Goal: Information Seeking & Learning: Learn about a topic

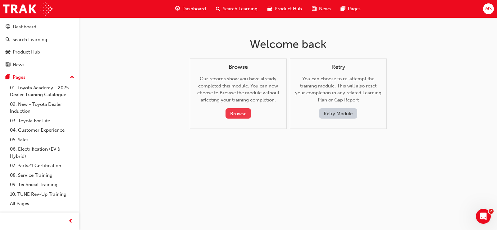
click at [240, 111] on button "Browse" at bounding box center [238, 113] width 25 height 10
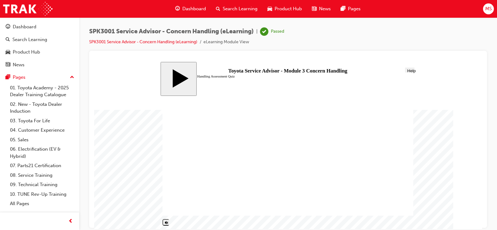
click at [17, 31] on link "Dashboard" at bounding box center [39, 27] width 74 height 12
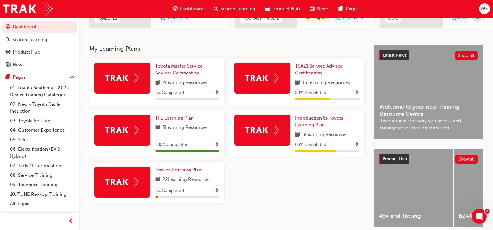
scroll to position [124, 0]
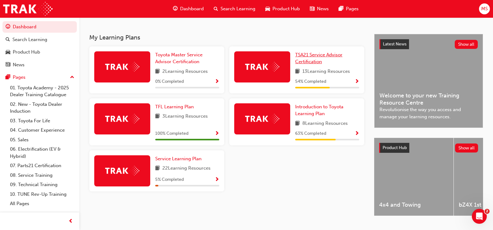
click at [314, 63] on span "TSA21 Service Advisor Certification" at bounding box center [318, 58] width 47 height 13
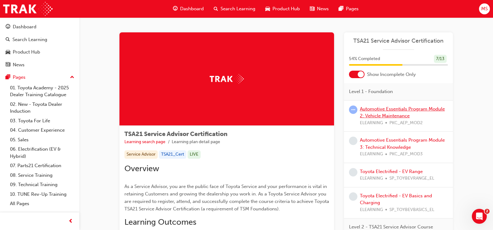
click at [384, 110] on link "Automotive Essentials Program Module 2: Vehicle Maintenance" at bounding box center [402, 112] width 85 height 13
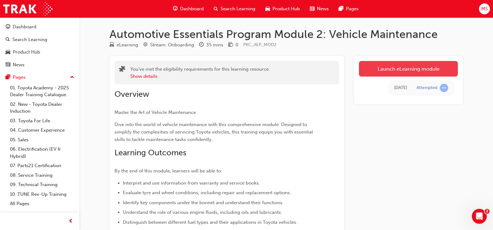
click at [402, 72] on link "Launch eLearning module" at bounding box center [408, 69] width 99 height 16
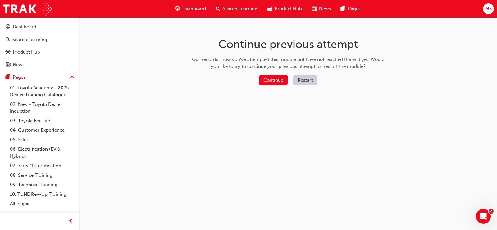
click at [309, 78] on button "Restart" at bounding box center [305, 80] width 25 height 10
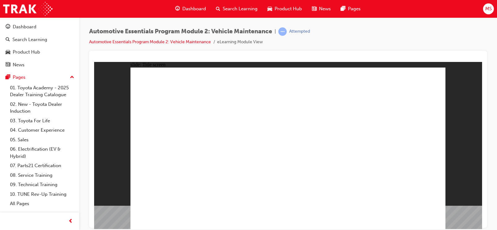
drag, startPoint x: 368, startPoint y: 26, endPoint x: 365, endPoint y: 23, distance: 5.1
click at [367, 18] on div "Automotive Essentials Program Module 2: Vehicle Maintenance | Attempted Automot…" at bounding box center [288, 115] width 418 height 197
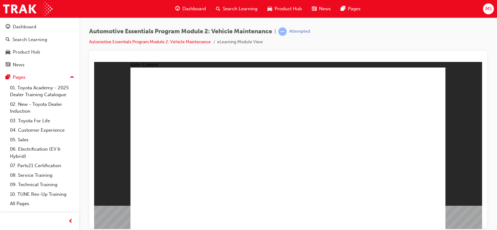
drag, startPoint x: 250, startPoint y: 148, endPoint x: 258, endPoint y: 161, distance: 14.9
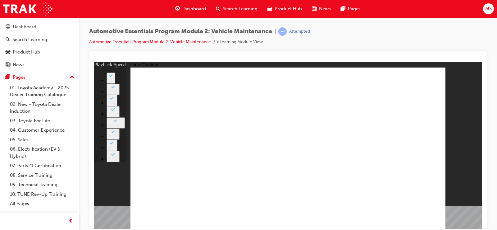
type input "2"
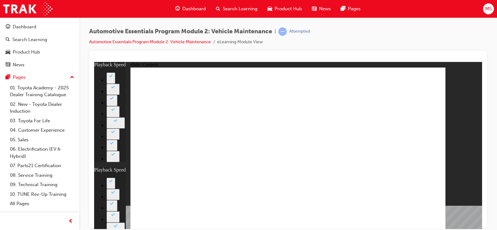
type input "2"
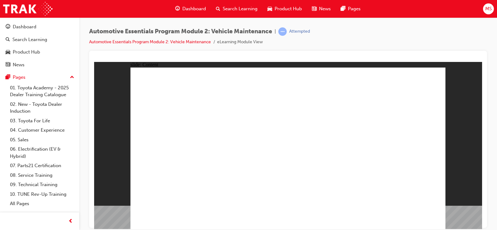
drag, startPoint x: 442, startPoint y: 66, endPoint x: 439, endPoint y: 71, distance: 5.9
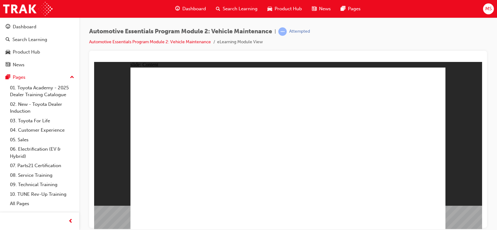
drag, startPoint x: 426, startPoint y: 75, endPoint x: 432, endPoint y: 79, distance: 7.4
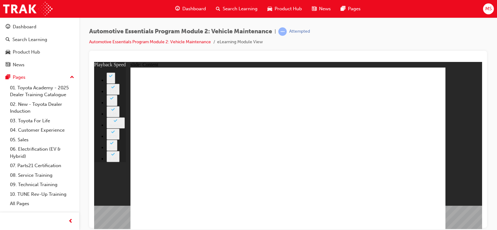
type input "6"
drag, startPoint x: 437, startPoint y: 78, endPoint x: 432, endPoint y: 77, distance: 5.0
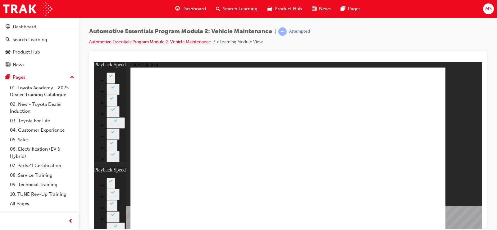
type input "20"
type input "6"
type input "20"
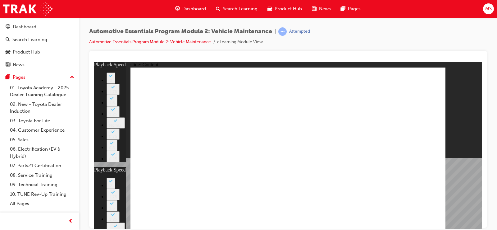
type input "11"
type input "6"
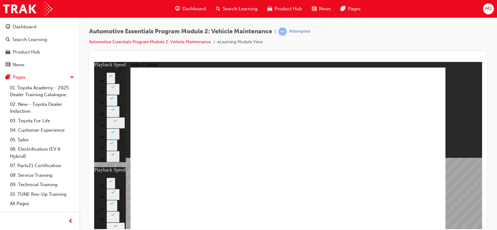
type input "20"
type input "11"
type input "40"
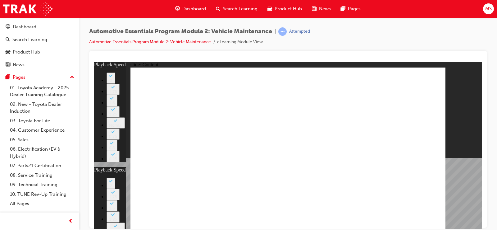
type input "6"
type input "20"
type input "11"
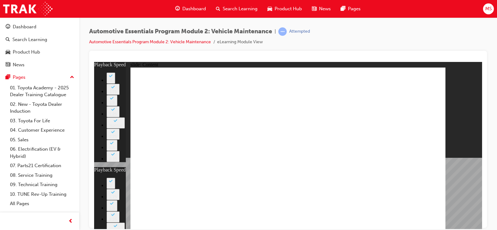
type input "6"
type input "20"
type input "11"
type input "40"
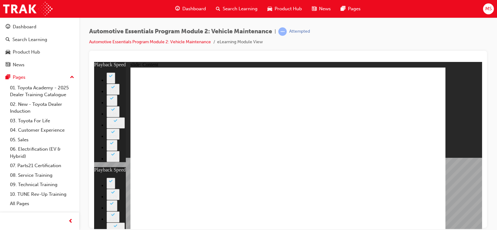
type input "11"
type input "6"
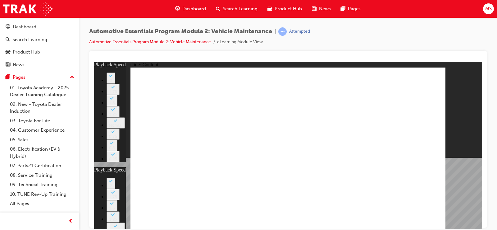
type input "20"
type input "11"
type input "40"
type input "11"
drag, startPoint x: 427, startPoint y: 71, endPoint x: 431, endPoint y: 72, distance: 4.6
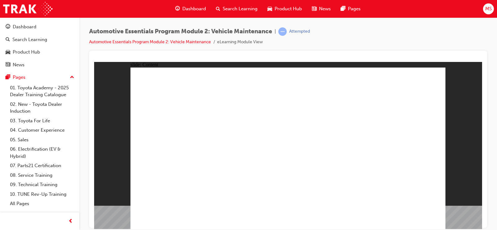
radio input "true"
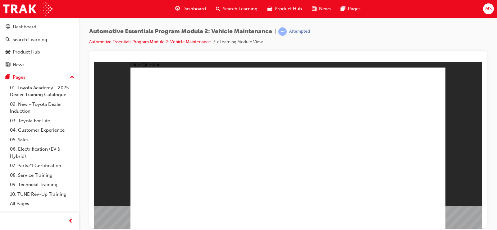
radio input "true"
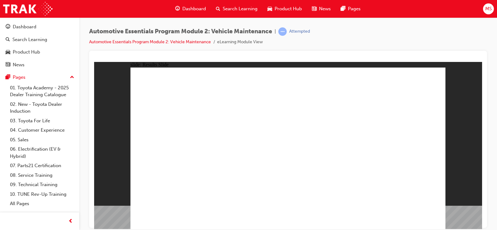
drag, startPoint x: 350, startPoint y: 98, endPoint x: 353, endPoint y: 97, distance: 3.2
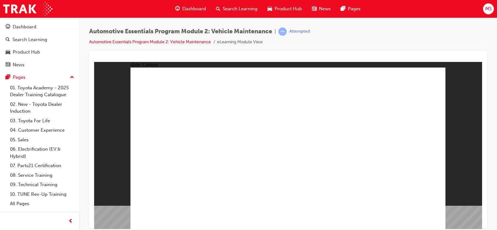
drag, startPoint x: 408, startPoint y: 146, endPoint x: 400, endPoint y: 144, distance: 7.8
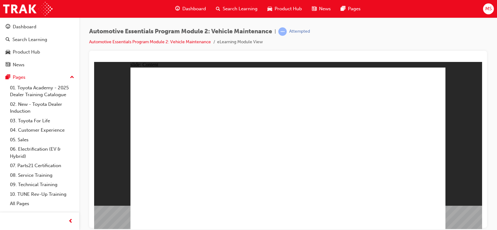
drag, startPoint x: 275, startPoint y: 122, endPoint x: 206, endPoint y: 130, distance: 69.5
drag, startPoint x: 182, startPoint y: 177, endPoint x: 221, endPoint y: 167, distance: 40.7
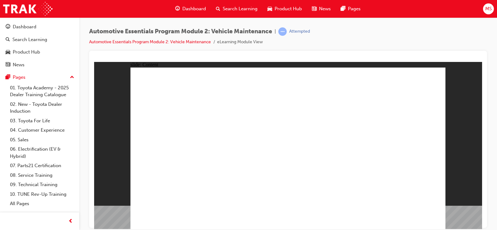
drag, startPoint x: 325, startPoint y: 153, endPoint x: 320, endPoint y: 111, distance: 42.3
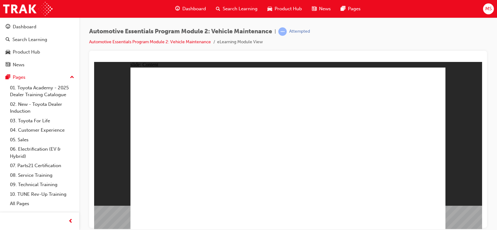
drag, startPoint x: 232, startPoint y: 93, endPoint x: 227, endPoint y: 93, distance: 4.4
drag, startPoint x: 186, startPoint y: 98, endPoint x: 213, endPoint y: 163, distance: 70.2
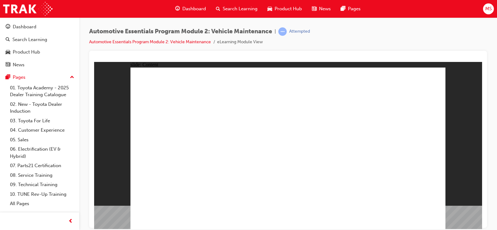
drag, startPoint x: 311, startPoint y: 189, endPoint x: 318, endPoint y: 88, distance: 101.9
drag, startPoint x: 318, startPoint y: 86, endPoint x: 334, endPoint y: 80, distance: 17.5
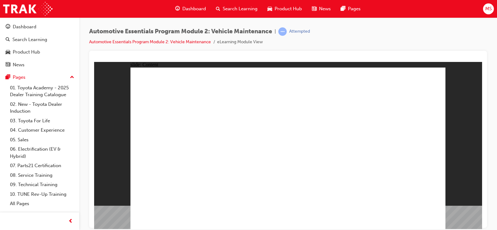
drag, startPoint x: 404, startPoint y: 85, endPoint x: 416, endPoint y: 104, distance: 22.5
drag, startPoint x: 417, startPoint y: 173, endPoint x: 412, endPoint y: 177, distance: 7.1
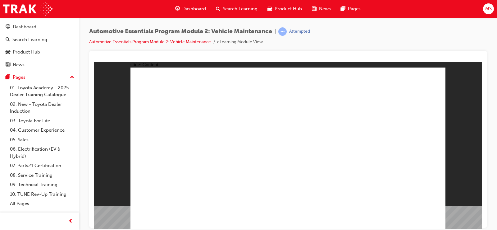
drag, startPoint x: 314, startPoint y: 188, endPoint x: 305, endPoint y: 187, distance: 8.8
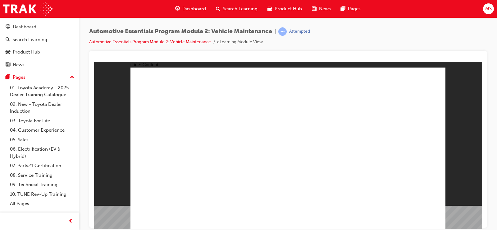
drag, startPoint x: 372, startPoint y: 175, endPoint x: 382, endPoint y: 158, distance: 20.6
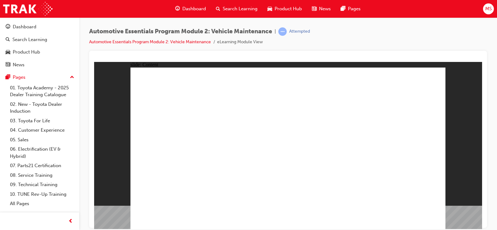
drag, startPoint x: 357, startPoint y: 122, endPoint x: 400, endPoint y: 93, distance: 52.5
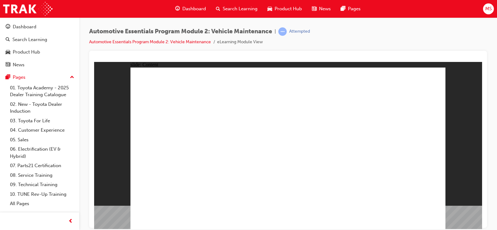
drag, startPoint x: 438, startPoint y: 75, endPoint x: 435, endPoint y: 75, distance: 3.4
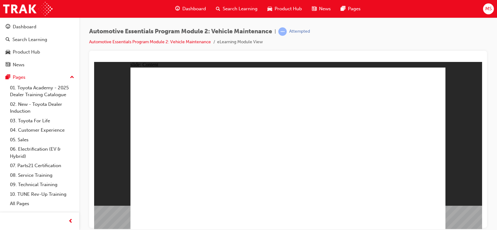
drag, startPoint x: 345, startPoint y: 158, endPoint x: 330, endPoint y: 153, distance: 16.4
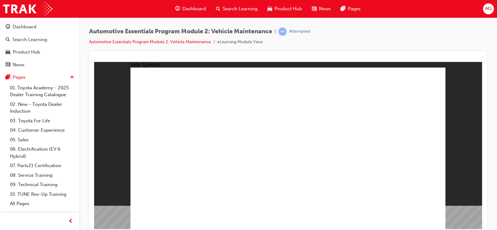
radio input "true"
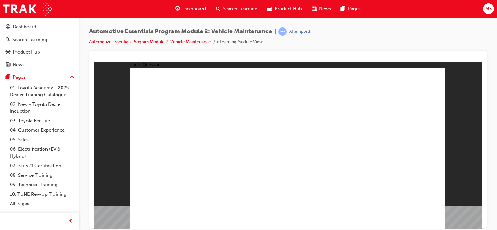
radio input "true"
drag, startPoint x: 215, startPoint y: 198, endPoint x: 217, endPoint y: 193, distance: 4.9
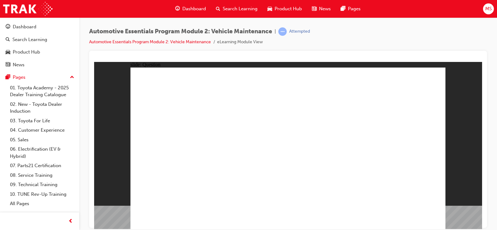
radio input "true"
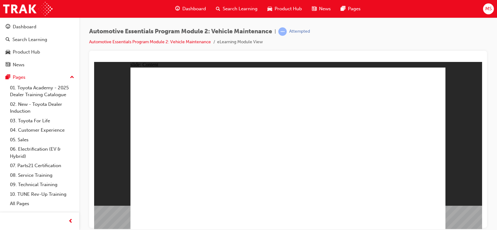
radio input "true"
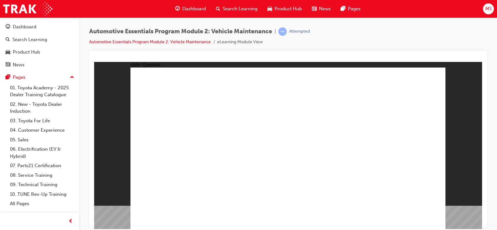
radio input "true"
